Goal: Contribute content: Contribute content

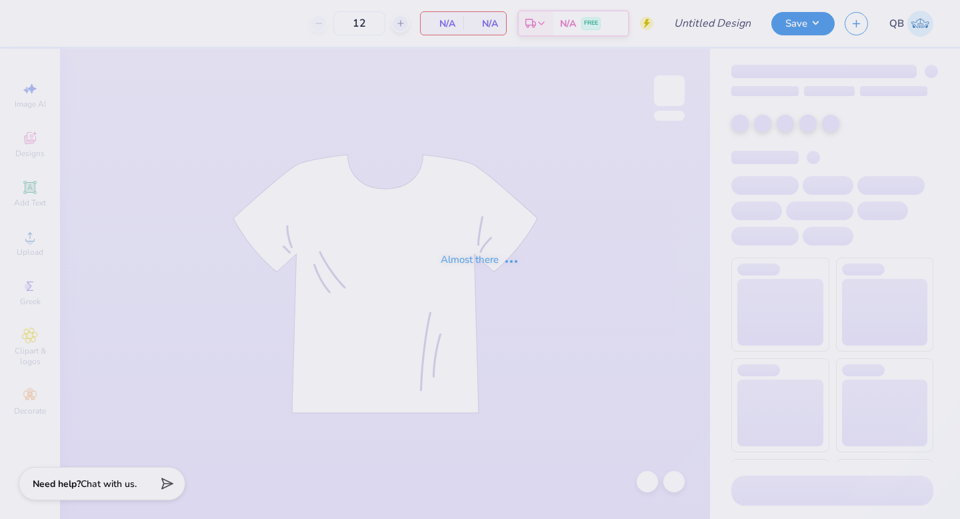
type input "Dphie bid day crewneck"
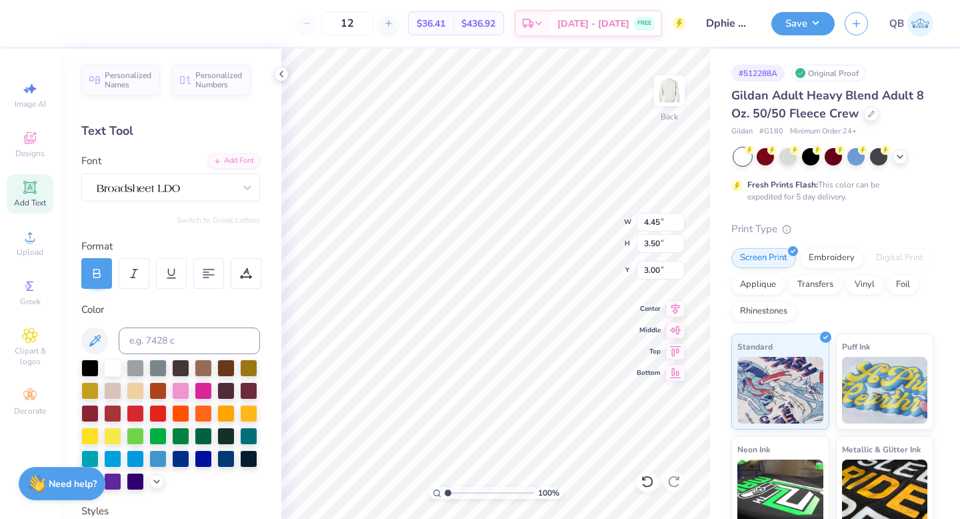
type input "5.34"
type input "4.20"
type input "2.30"
type input "5.43"
type input "4.16"
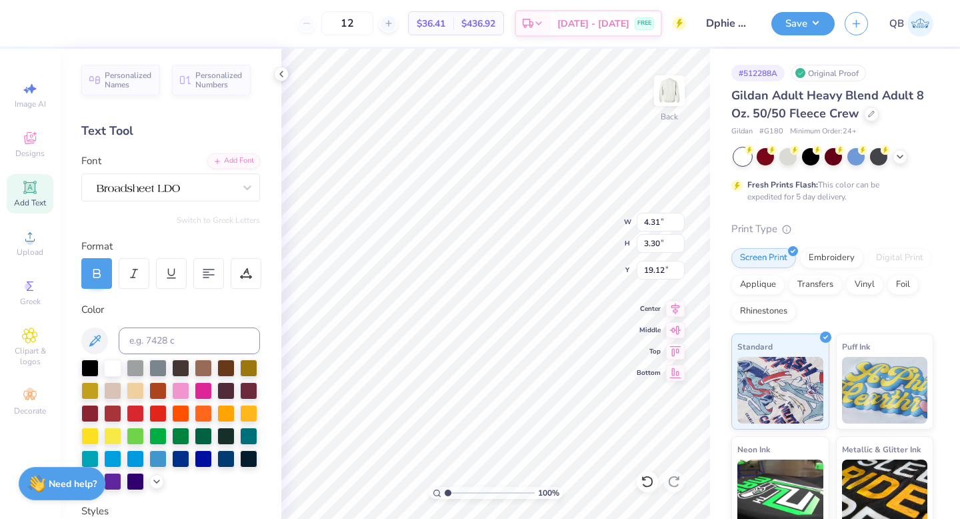
type input "18.27"
type input "2.28"
type input "0.90"
type input "1.64"
type textarea "D"
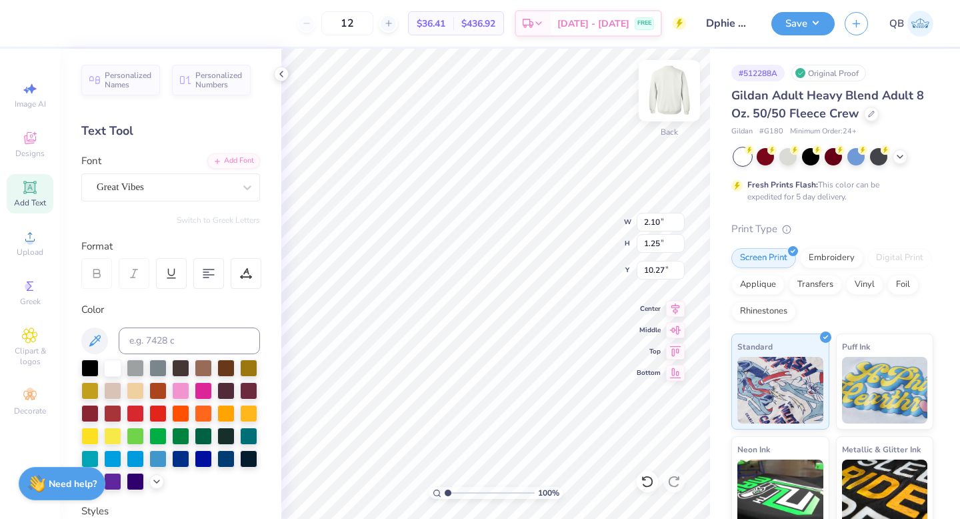
type textarea "dphie"
click at [807, 17] on button "Save" at bounding box center [802, 21] width 63 height 23
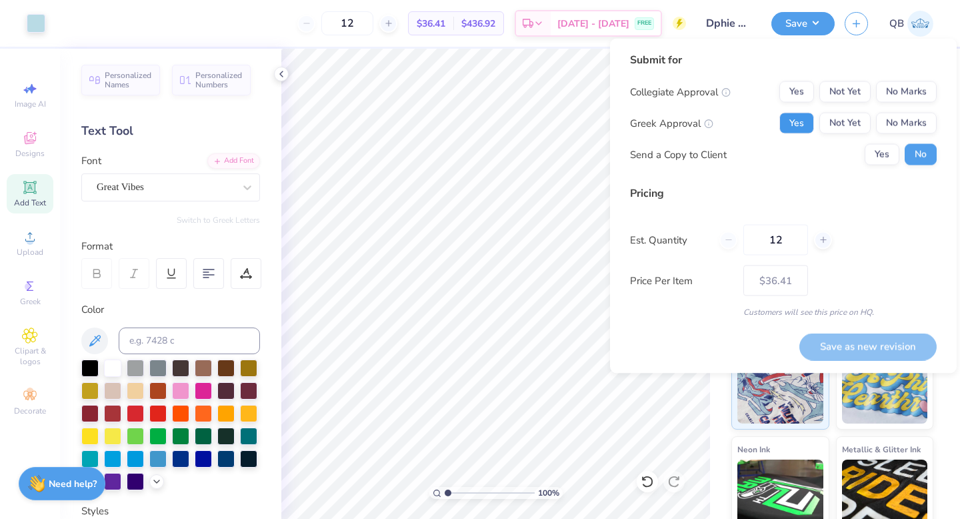
click at [805, 122] on button "Yes" at bounding box center [796, 123] width 35 height 21
click at [890, 92] on button "No Marks" at bounding box center [906, 91] width 61 height 21
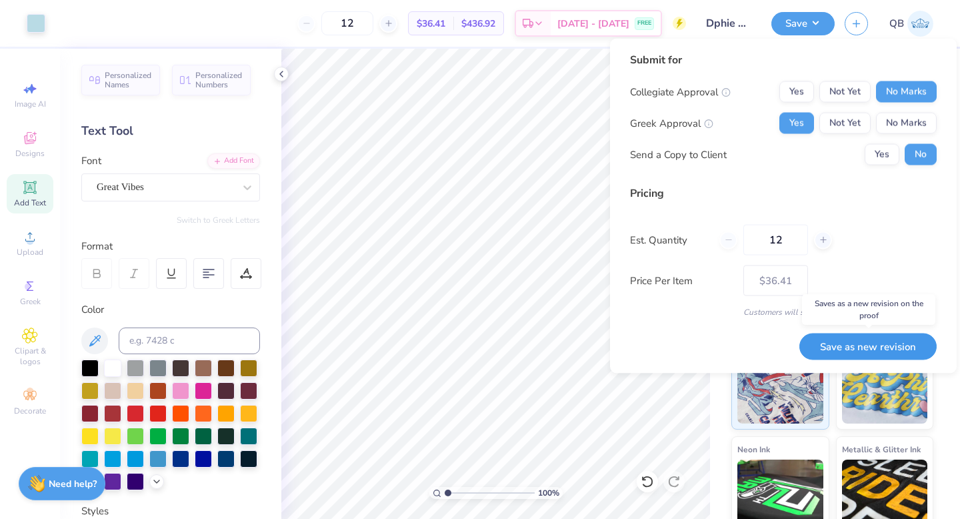
click at [857, 343] on button "Save as new revision" at bounding box center [867, 346] width 137 height 27
type input "$36.41"
